Goal: Task Accomplishment & Management: Use online tool/utility

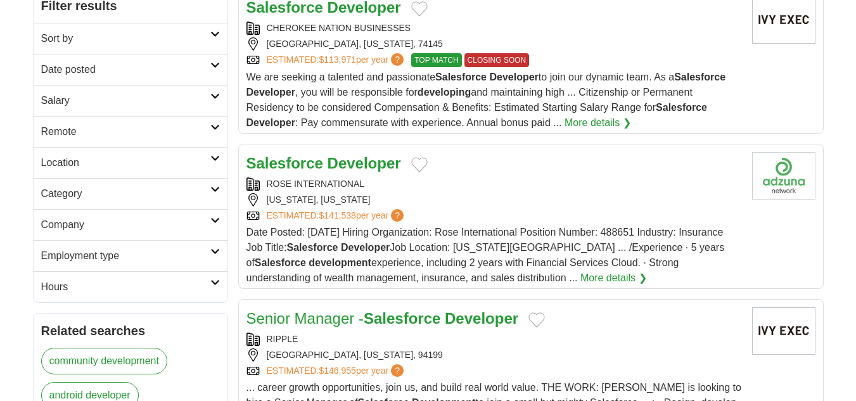
click at [141, 75] on h2 "Date posted" at bounding box center [125, 69] width 169 height 15
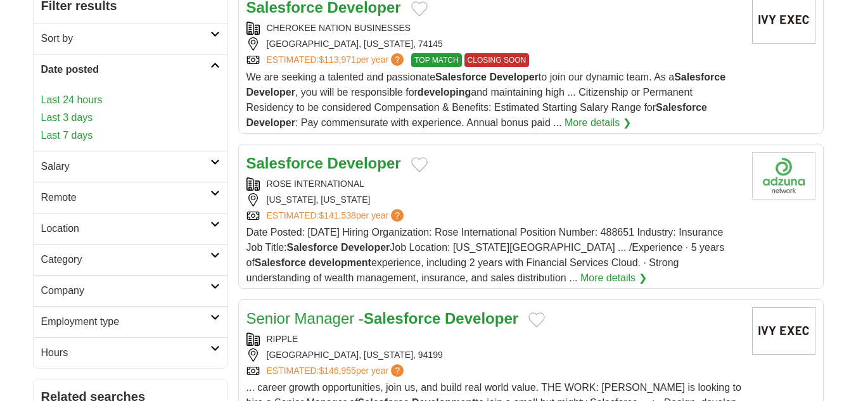
click at [89, 118] on link "Last 3 days" at bounding box center [130, 117] width 179 height 15
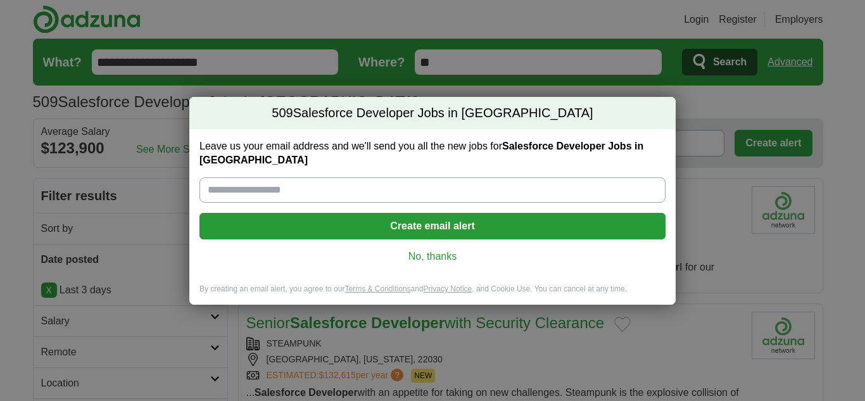
drag, startPoint x: 270, startPoint y: 179, endPoint x: 288, endPoint y: 192, distance: 21.8
click at [270, 179] on input "Leave us your email address and we'll send you all the new jobs for Salesforce …" at bounding box center [433, 189] width 466 height 25
type input "**********"
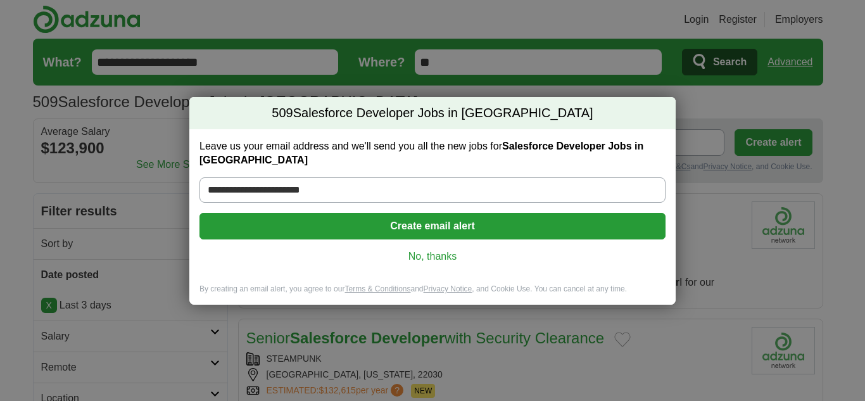
click at [321, 218] on button "Create email alert" at bounding box center [433, 226] width 466 height 27
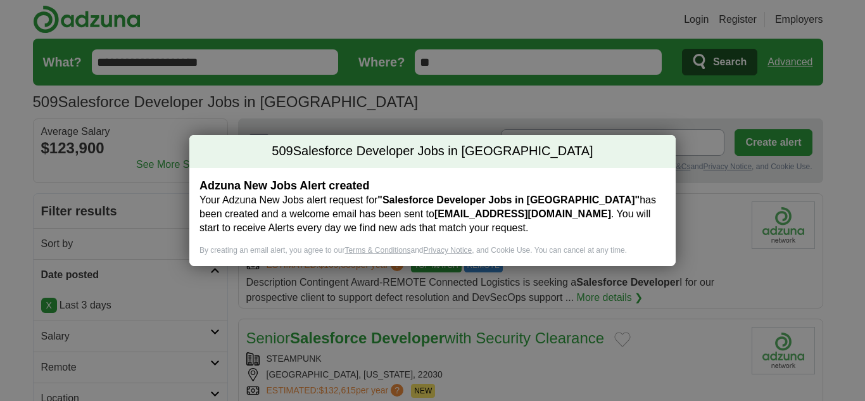
click at [191, 115] on div "509 Salesforce Developer Jobs in US Adzuna New Jobs Alert created Your Adzuna N…" at bounding box center [432, 200] width 865 height 401
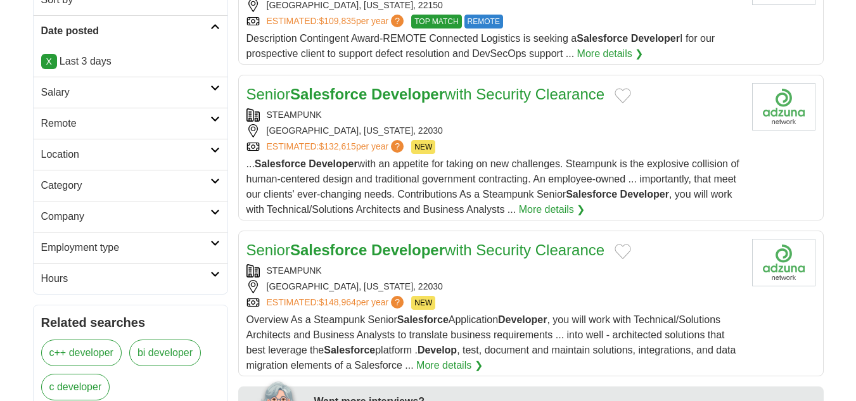
scroll to position [253, 0]
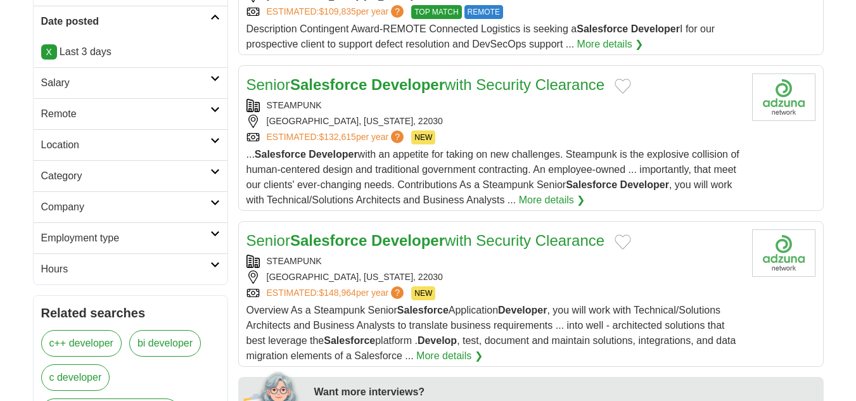
click at [137, 115] on h2 "Remote" at bounding box center [125, 113] width 169 height 15
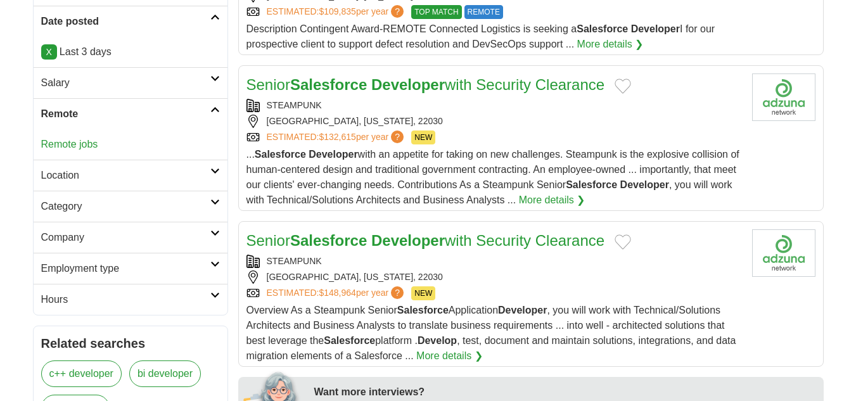
click at [79, 142] on link "Remote jobs" at bounding box center [69, 144] width 57 height 11
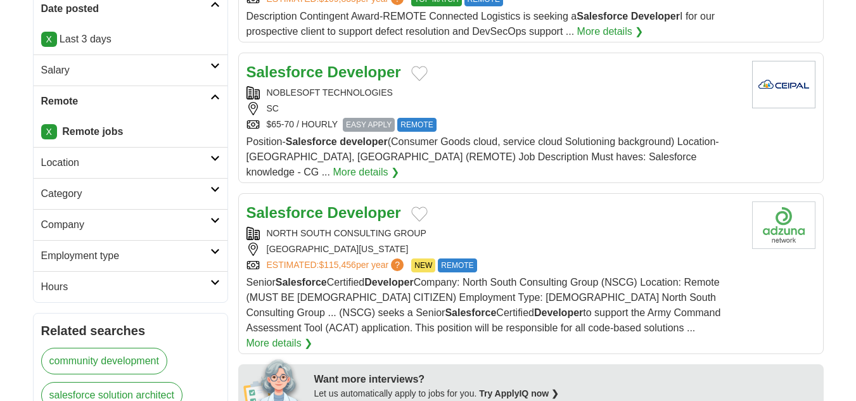
scroll to position [253, 0]
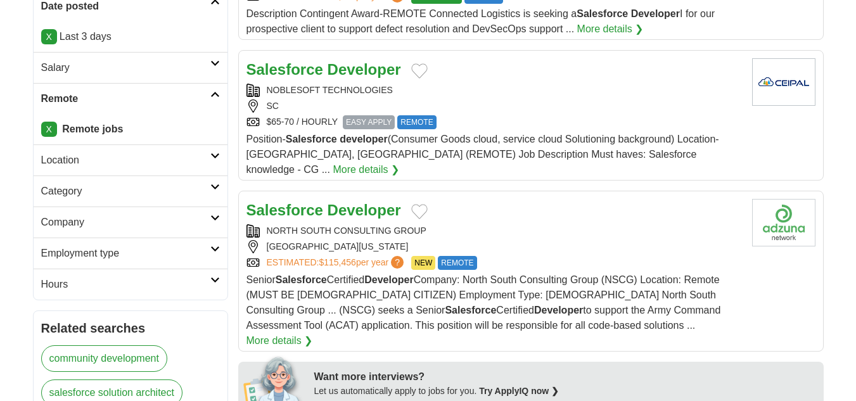
click at [141, 285] on h2 "Hours" at bounding box center [125, 284] width 169 height 15
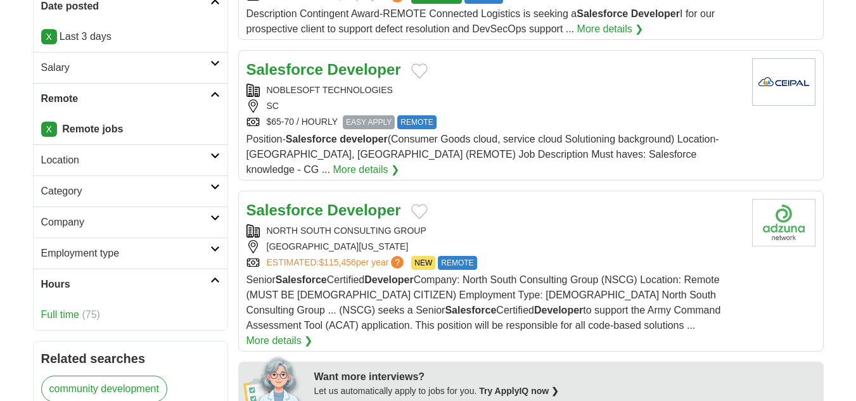
click at [65, 315] on link "Full time" at bounding box center [60, 314] width 38 height 11
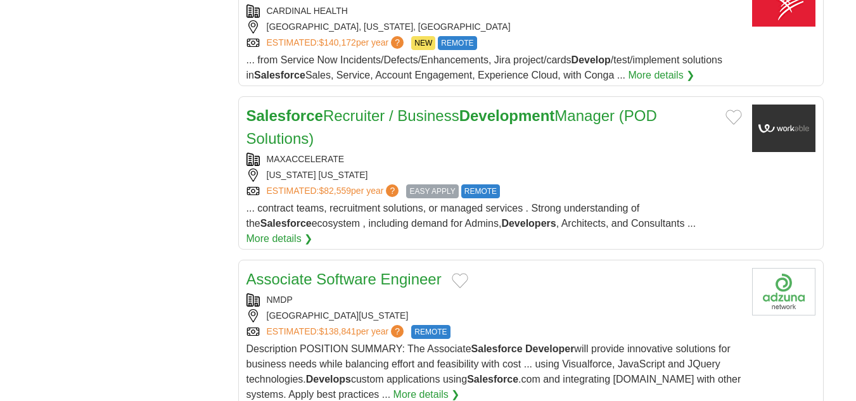
scroll to position [1457, 0]
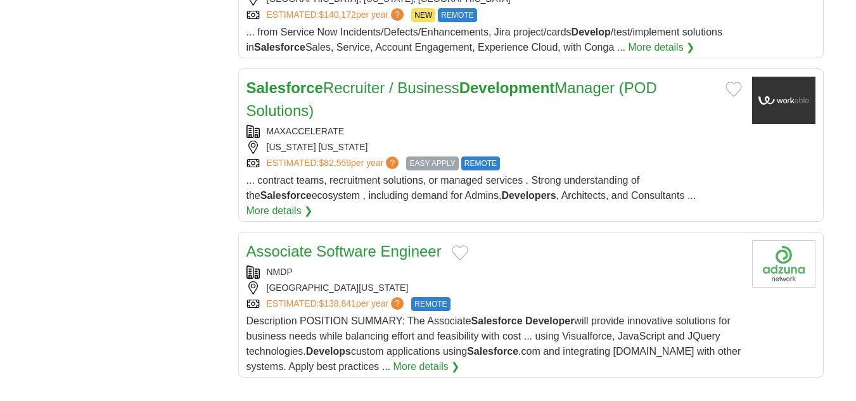
drag, startPoint x: 386, startPoint y: 222, endPoint x: 249, endPoint y: 194, distance: 139.6
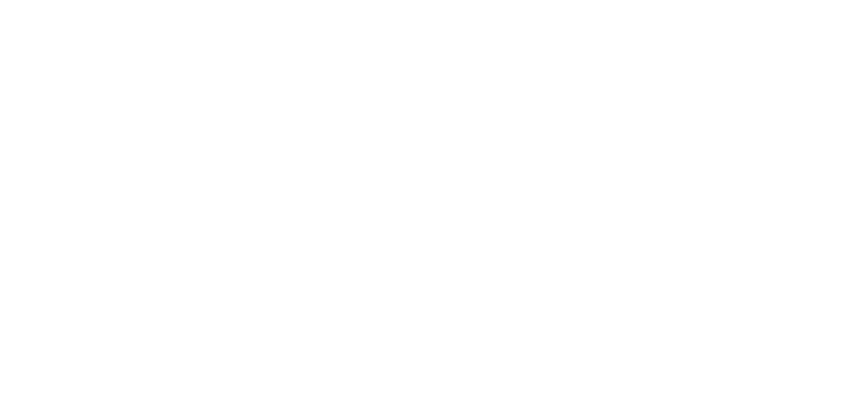
scroll to position [1963, 0]
